Goal: Task Accomplishment & Management: Use online tool/utility

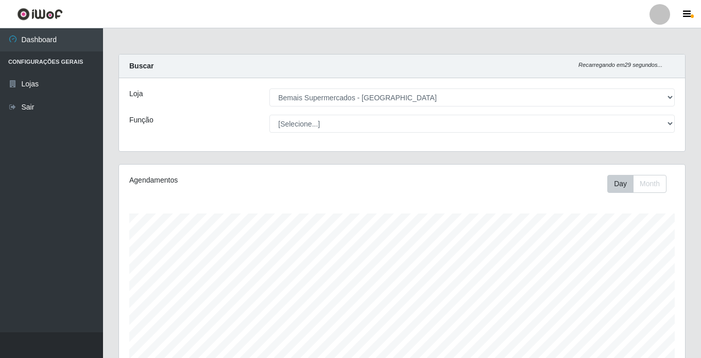
select select "250"
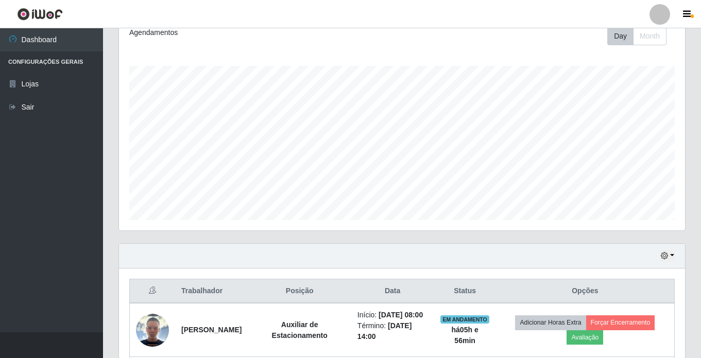
scroll to position [206, 0]
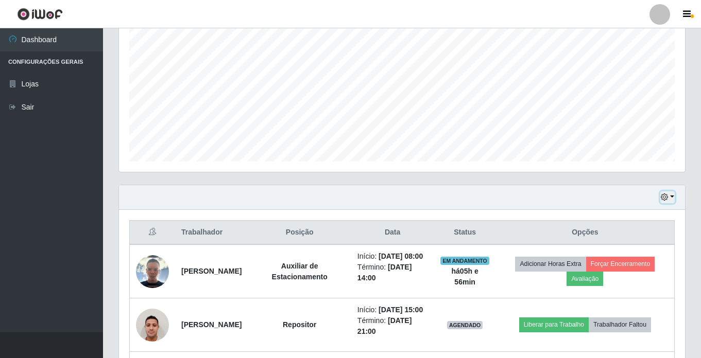
click at [666, 198] on icon "button" at bounding box center [664, 197] width 7 height 7
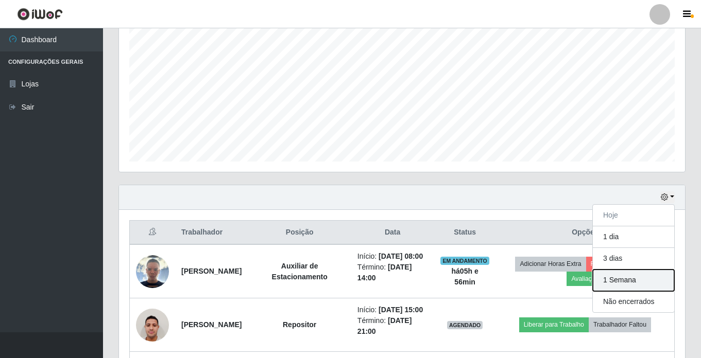
click at [644, 278] on button "1 Semana" at bounding box center [633, 281] width 81 height 22
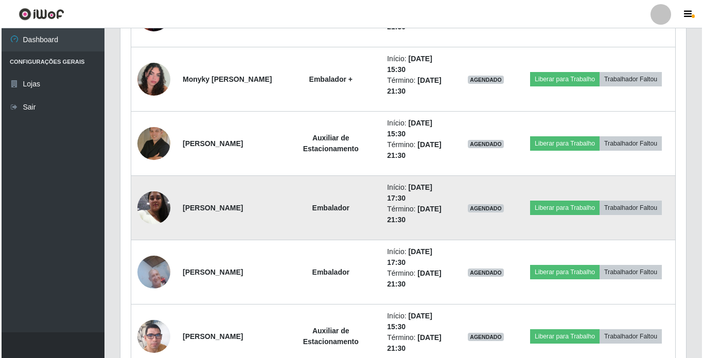
scroll to position [2163, 0]
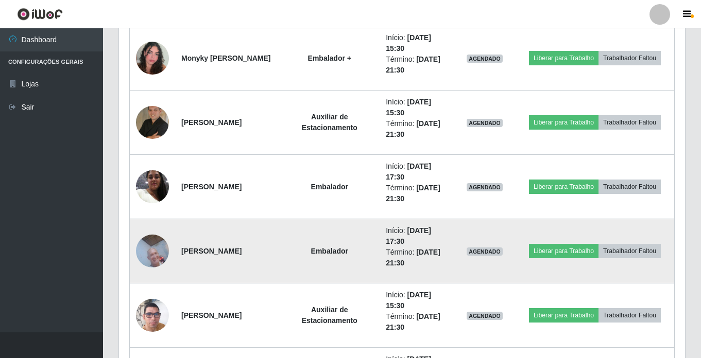
click at [143, 248] on img at bounding box center [152, 251] width 33 height 44
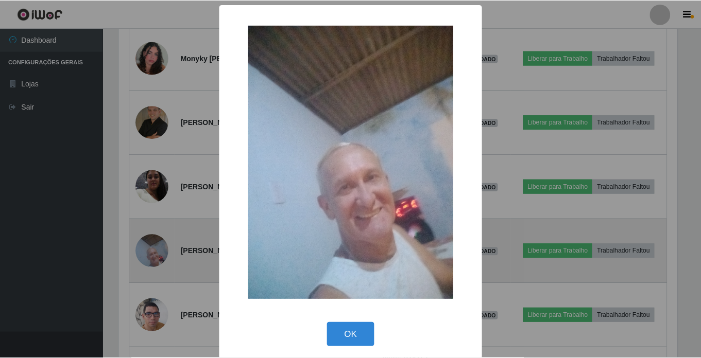
scroll to position [214, 561]
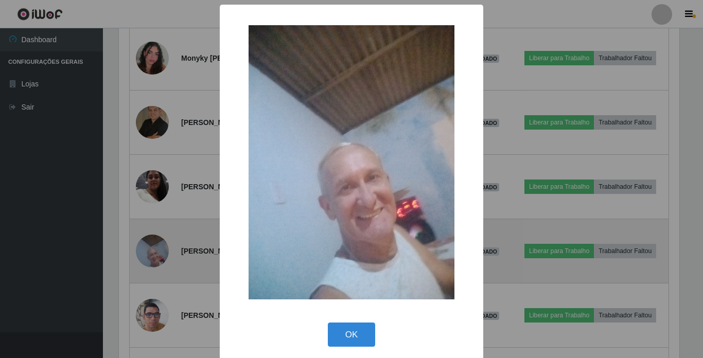
click at [143, 248] on div "× OK Cancel" at bounding box center [351, 179] width 703 height 358
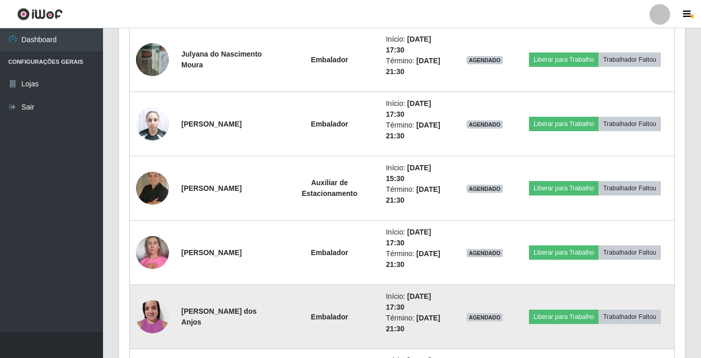
scroll to position [2472, 0]
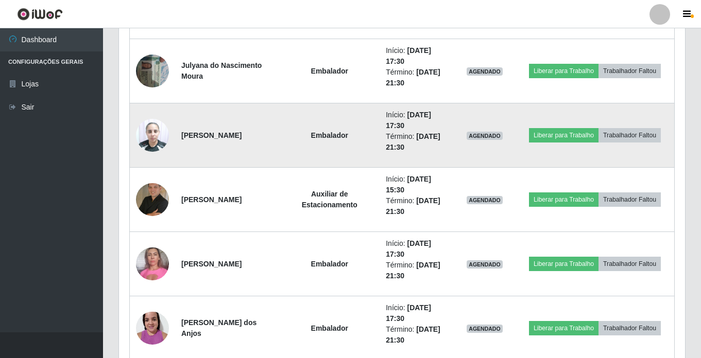
click at [154, 136] on img at bounding box center [152, 135] width 33 height 44
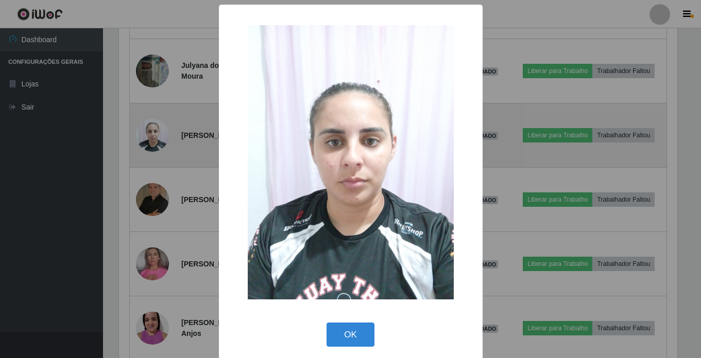
scroll to position [214, 561]
click at [154, 136] on div "× OK Cancel" at bounding box center [351, 179] width 703 height 358
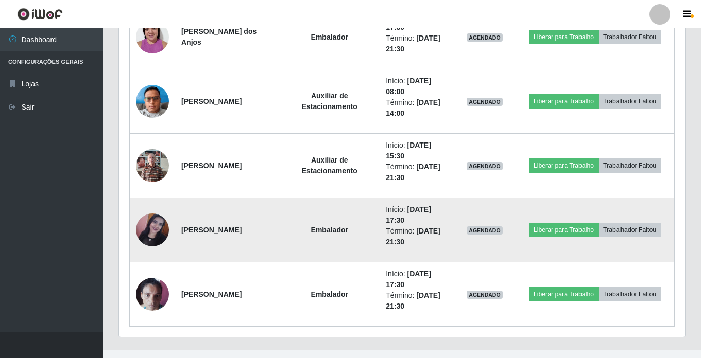
scroll to position [2781, 0]
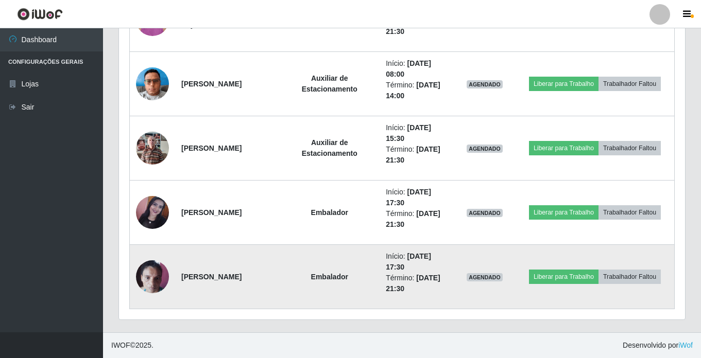
click at [148, 276] on img at bounding box center [152, 277] width 33 height 44
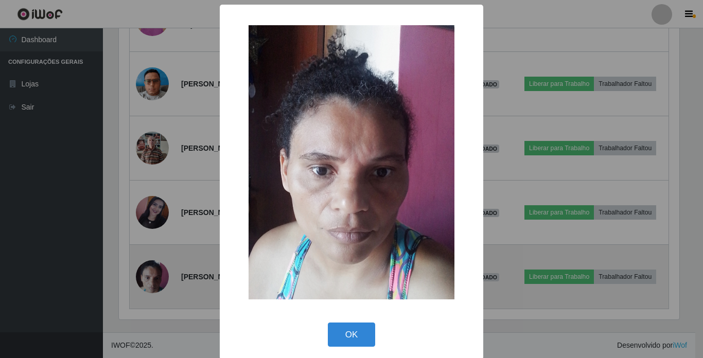
click at [148, 276] on div "× OK Cancel" at bounding box center [351, 179] width 703 height 358
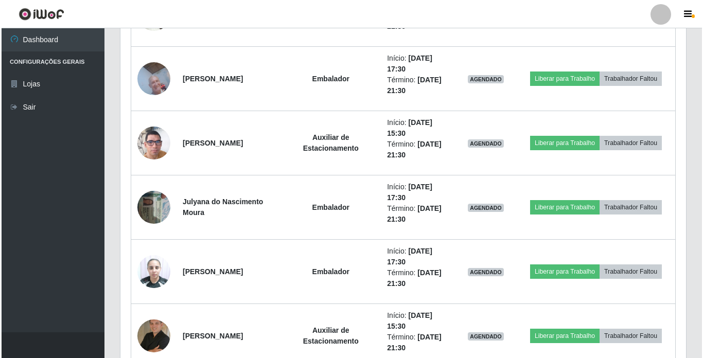
scroll to position [2318, 0]
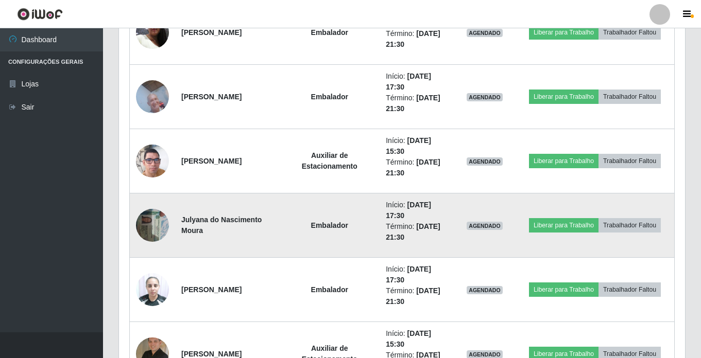
click at [148, 223] on img at bounding box center [152, 225] width 33 height 44
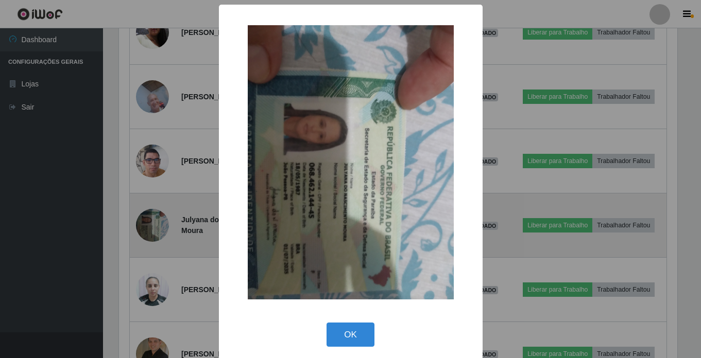
scroll to position [214, 561]
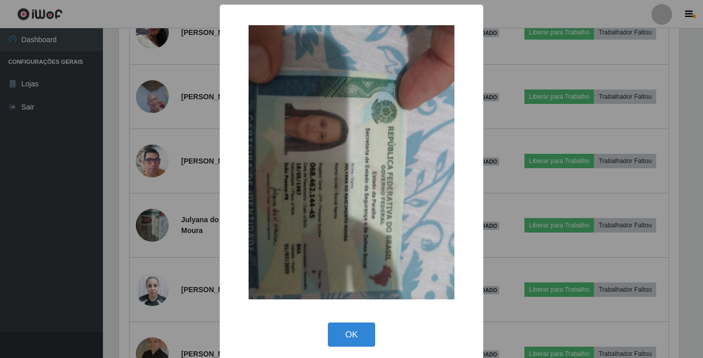
click at [149, 226] on div "× OK Cancel" at bounding box center [351, 179] width 703 height 358
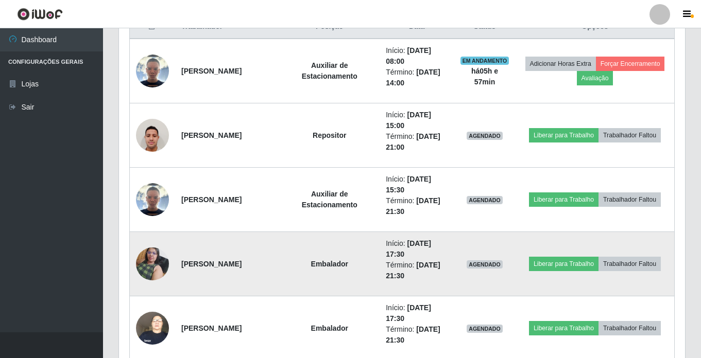
scroll to position [464, 0]
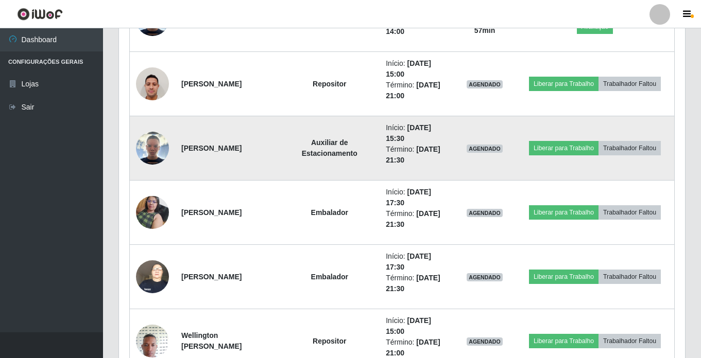
click at [154, 142] on img at bounding box center [152, 148] width 33 height 33
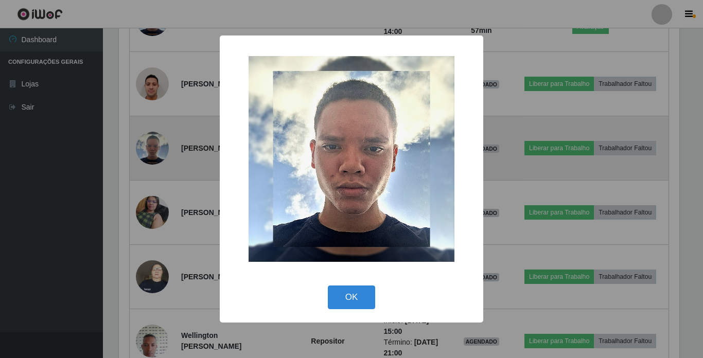
click at [154, 142] on div "× OK Cancel" at bounding box center [351, 179] width 703 height 358
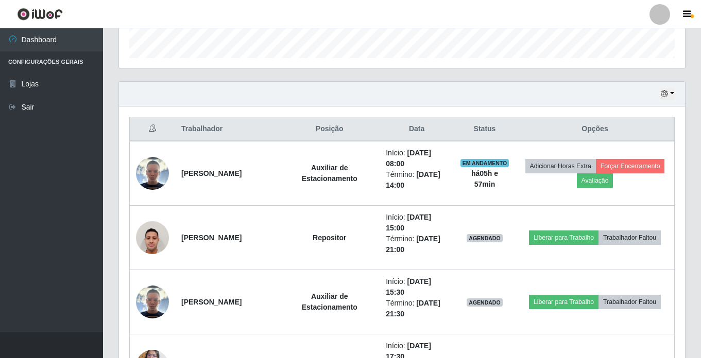
scroll to position [309, 0]
click at [670, 94] on button "button" at bounding box center [667, 95] width 14 height 12
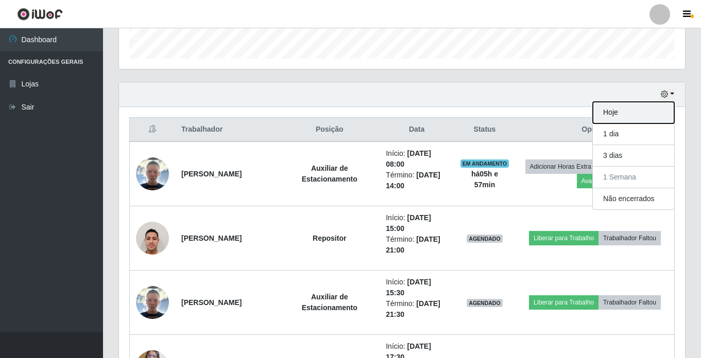
click at [639, 111] on button "Hoje" at bounding box center [633, 113] width 81 height 22
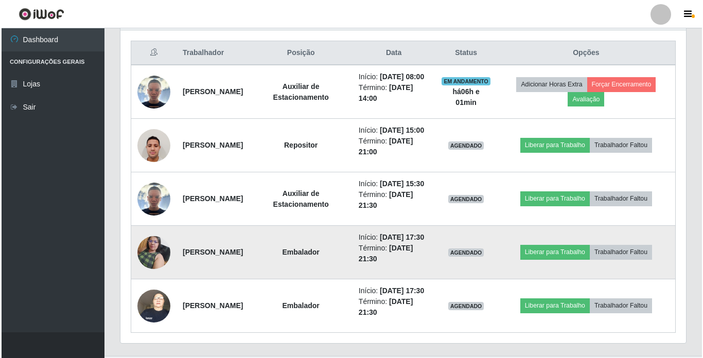
scroll to position [361, 0]
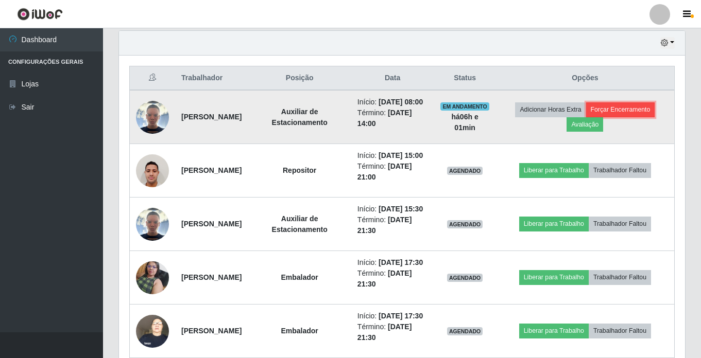
click at [640, 114] on button "Forçar Encerramento" at bounding box center [620, 109] width 69 height 14
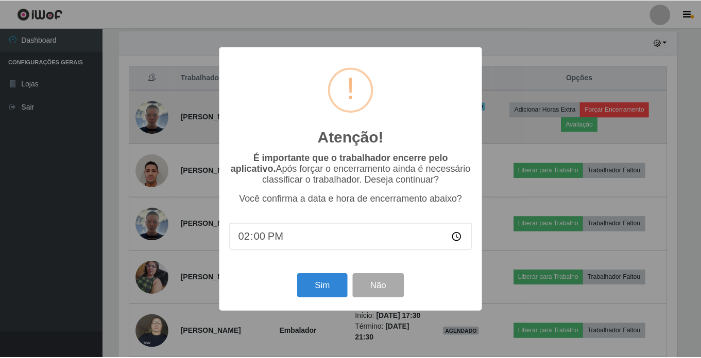
scroll to position [214, 561]
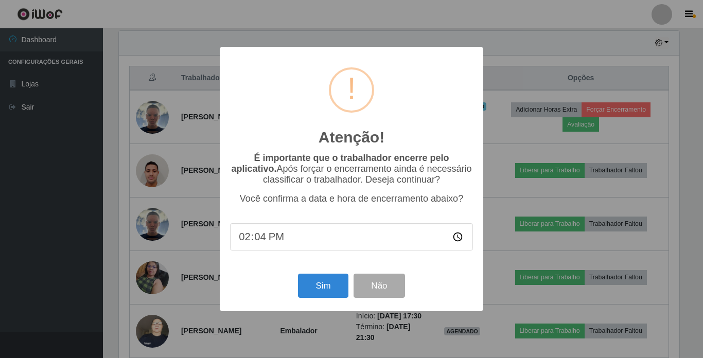
type input "14:40"
click at [322, 282] on button "Sim" at bounding box center [323, 286] width 50 height 24
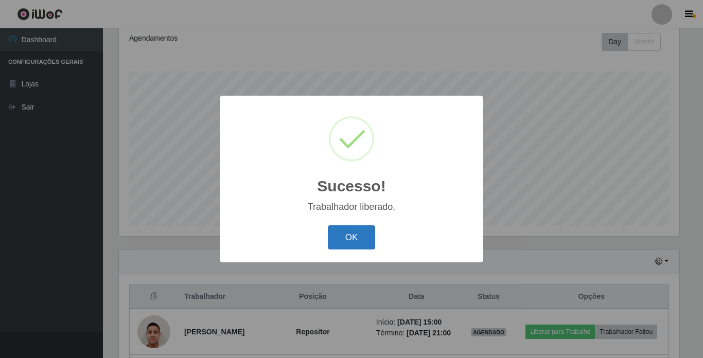
click at [362, 242] on button "OK" at bounding box center [352, 238] width 48 height 24
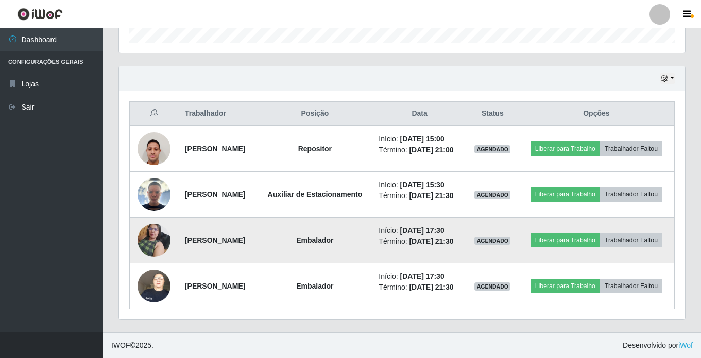
scroll to position [356, 0]
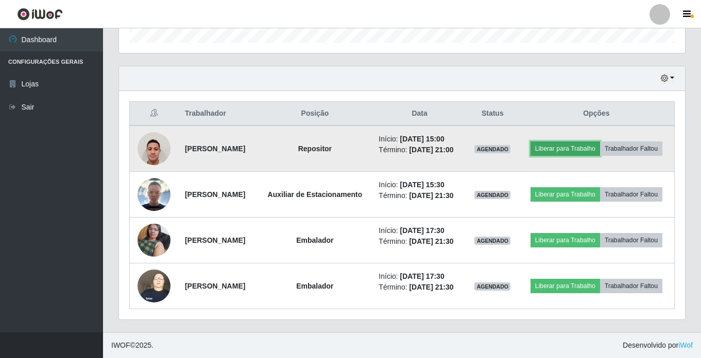
click at [600, 142] on button "Liberar para Trabalho" at bounding box center [565, 149] width 70 height 14
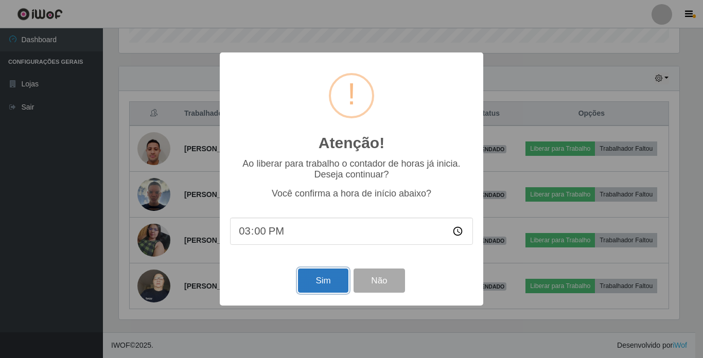
click at [324, 277] on button "Sim" at bounding box center [323, 281] width 50 height 24
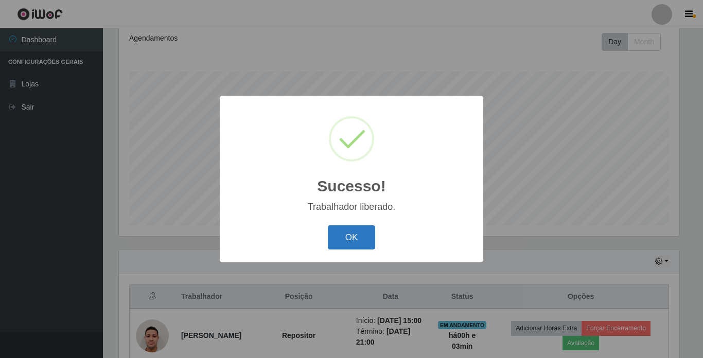
click at [358, 237] on button "OK" at bounding box center [352, 238] width 48 height 24
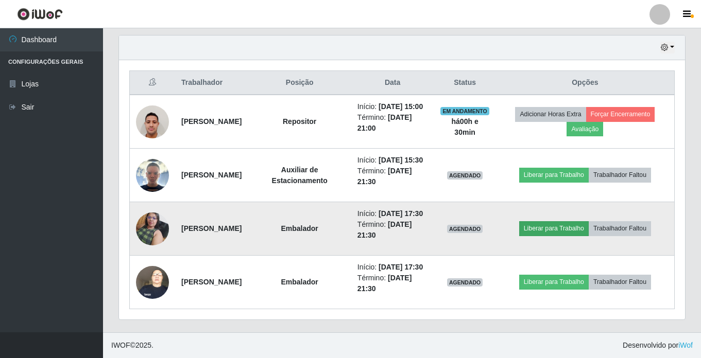
scroll to position [400, 0]
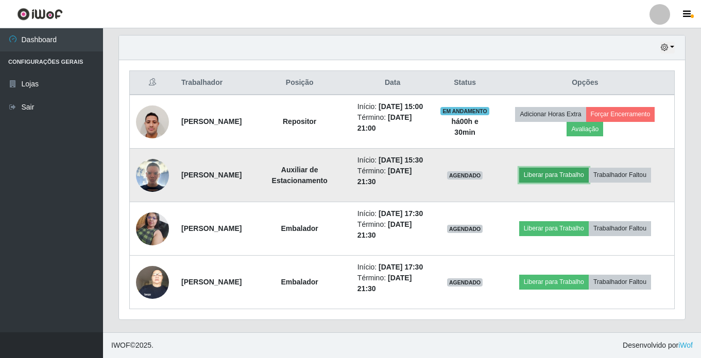
click at [575, 168] on button "Liberar para Trabalho" at bounding box center [554, 175] width 70 height 14
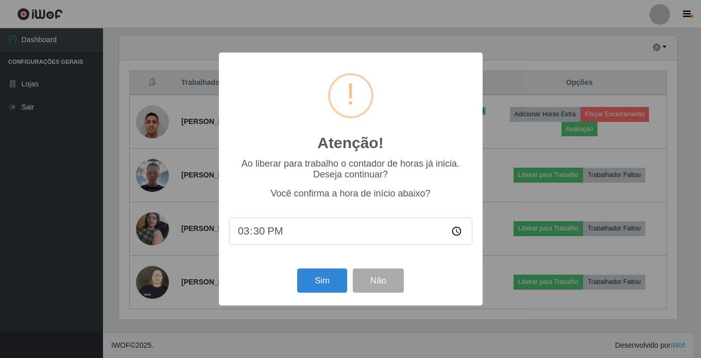
scroll to position [214, 561]
click at [335, 283] on button "Sim" at bounding box center [323, 281] width 50 height 24
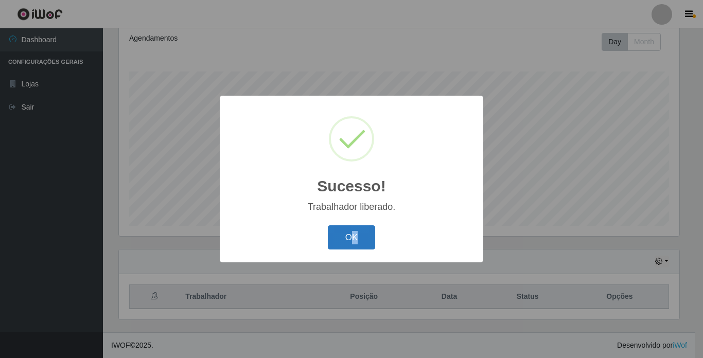
drag, startPoint x: 350, startPoint y: 225, endPoint x: 361, endPoint y: 245, distance: 23.3
click at [361, 245] on div "OK Cancel" at bounding box center [351, 237] width 243 height 29
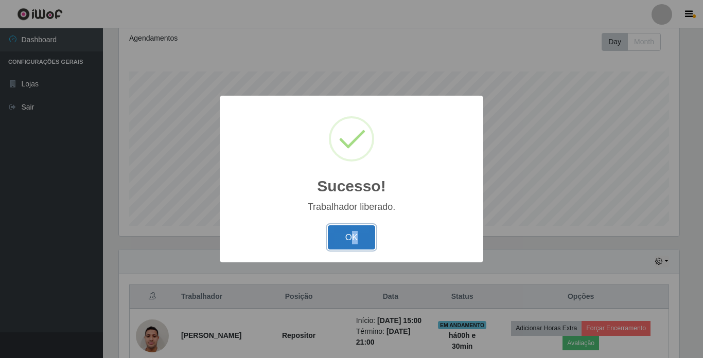
click at [361, 245] on button "OK" at bounding box center [352, 238] width 48 height 24
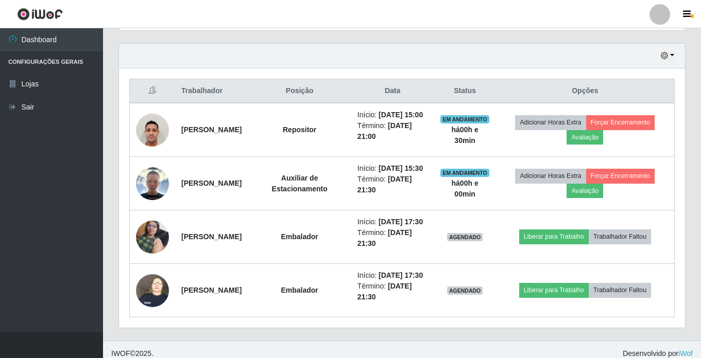
scroll to position [400, 0]
